Goal: Find specific page/section: Find specific page/section

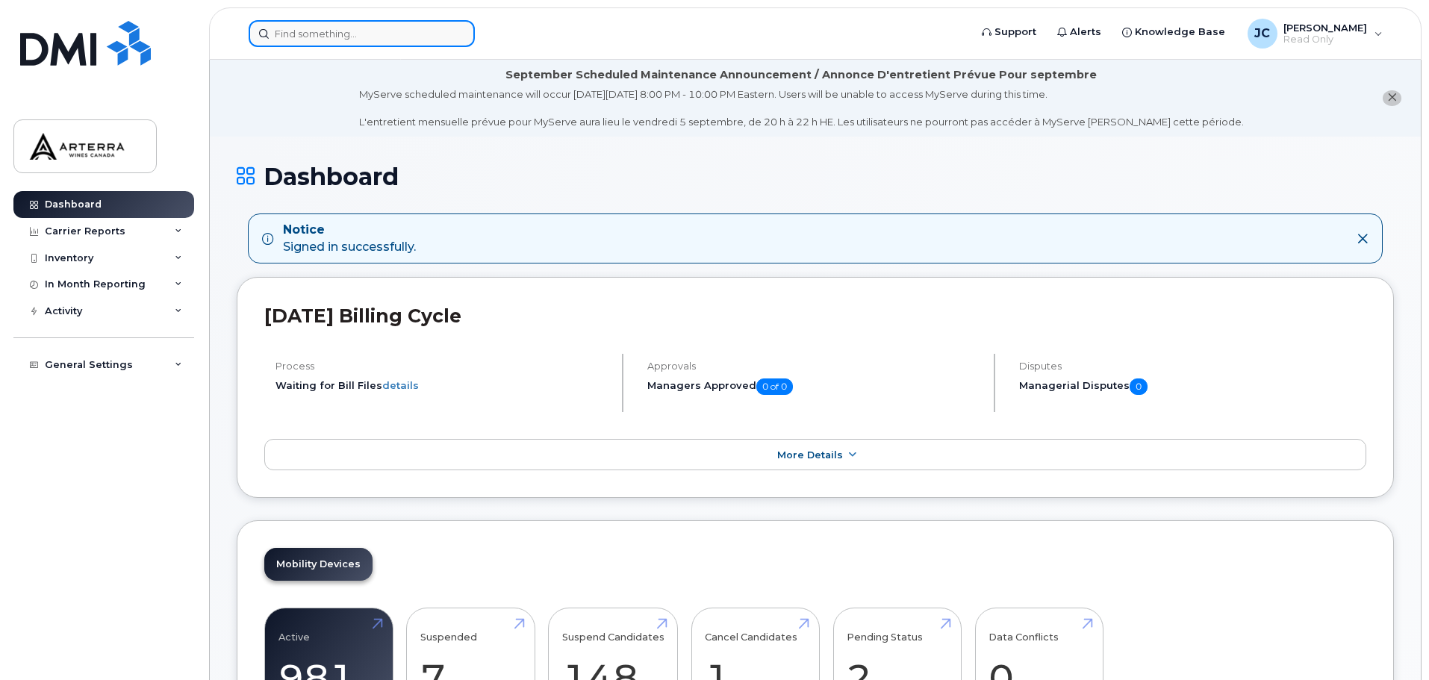
click at [346, 34] on input at bounding box center [362, 33] width 226 height 27
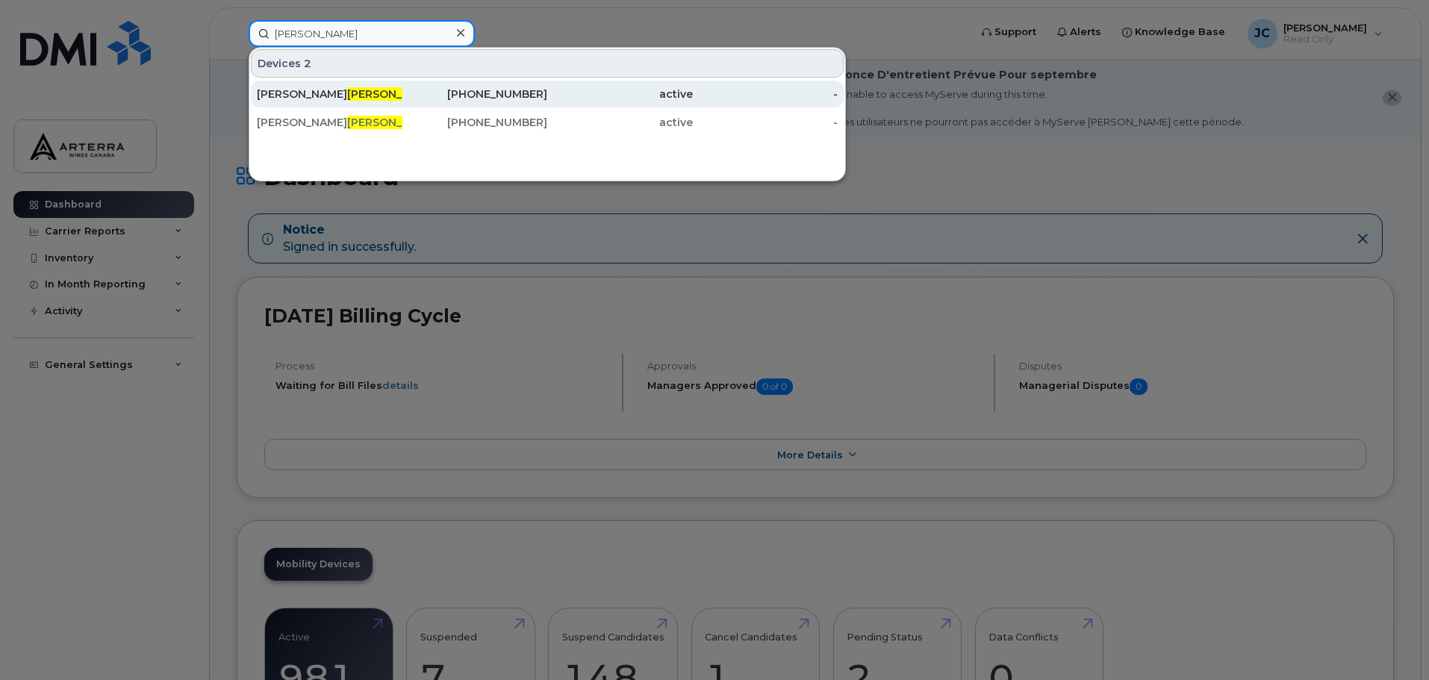
type input "[PERSON_NAME]"
click at [326, 96] on div "[PERSON_NAME]" at bounding box center [330, 94] width 146 height 15
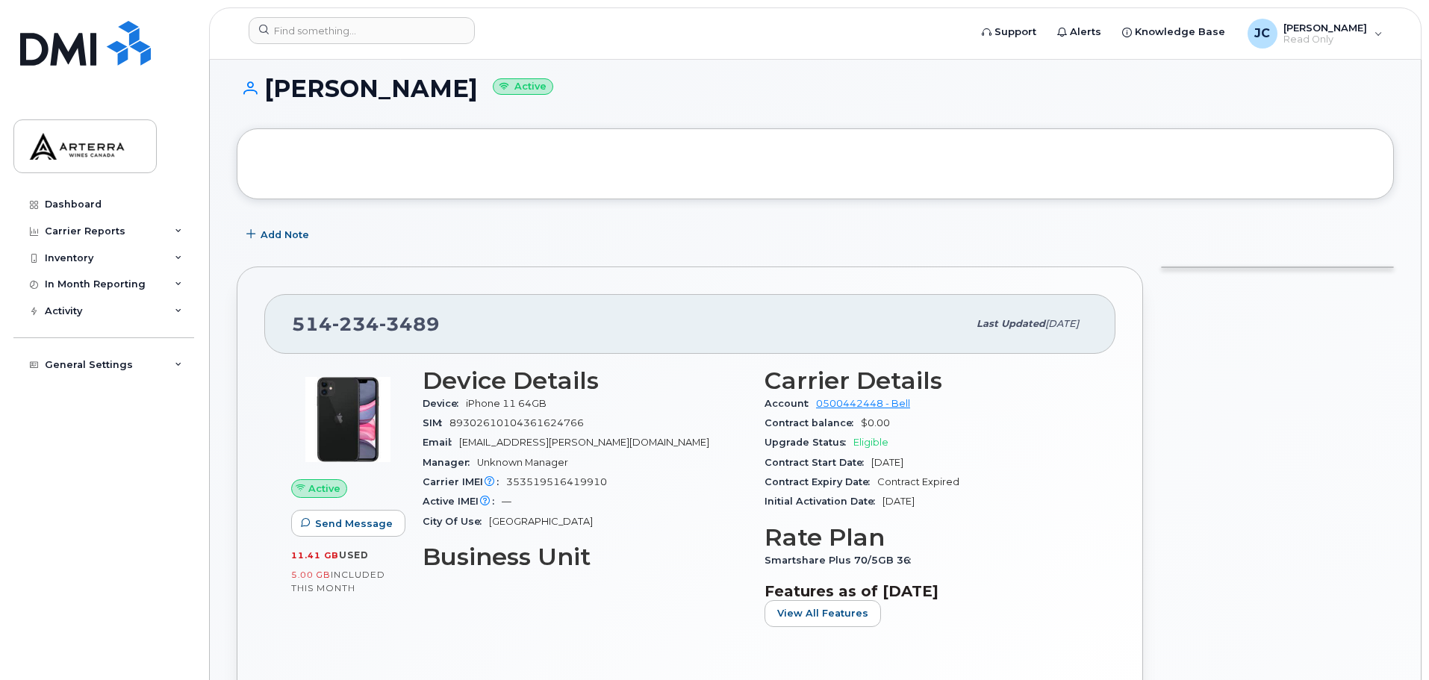
scroll to position [149, 0]
